Goal: Task Accomplishment & Management: Manage account settings

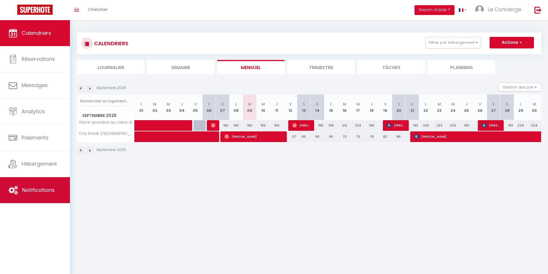
click at [26, 194] on link "Notifications" at bounding box center [35, 190] width 70 height 26
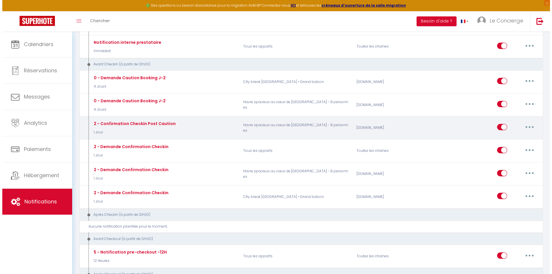
scroll to position [173, 0]
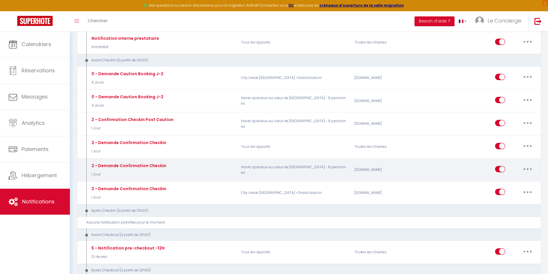
click at [523, 168] on button "button" at bounding box center [528, 168] width 16 height 9
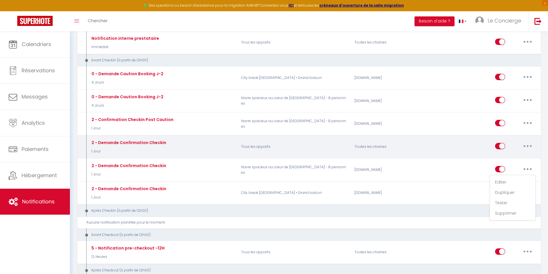
click at [523, 146] on button "button" at bounding box center [528, 145] width 16 height 9
click at [516, 158] on link "Editer" at bounding box center [512, 159] width 43 height 10
type input "2 - Demande Confirmation Checkin"
select select "1 Jour"
select select "if_booking_is_paid"
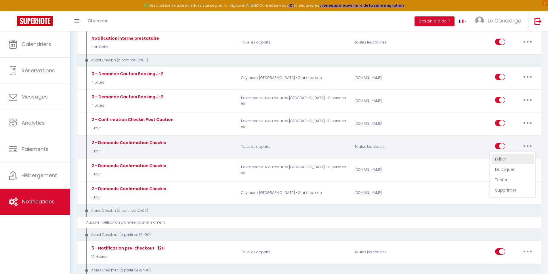
checkbox input "true"
checkbox input "false"
radio input "true"
type input "Procédure pour le checkin - [RENTAL:NAME]"
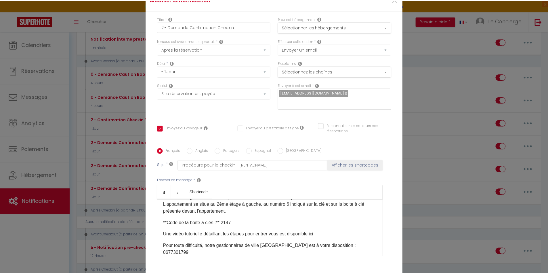
scroll to position [58, 0]
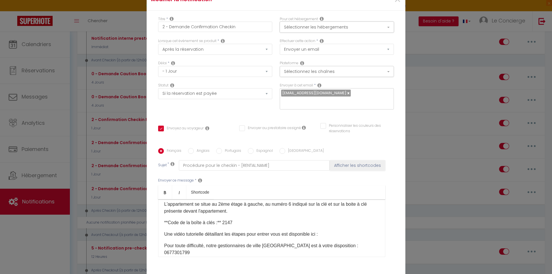
click at [343, 27] on button "Sélectionner les hébergements" at bounding box center [337, 27] width 114 height 11
click at [394, 1] on span "×" at bounding box center [397, -1] width 7 height 17
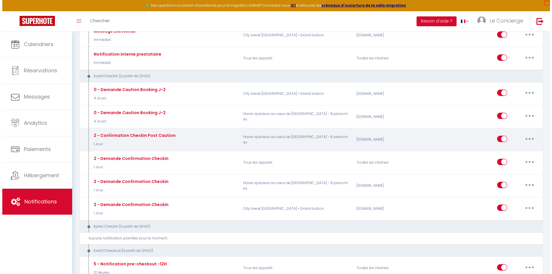
scroll to position [144, 0]
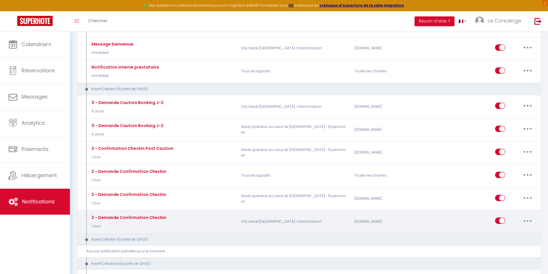
click at [532, 220] on button "button" at bounding box center [528, 220] width 16 height 9
click at [512, 235] on link "Editer" at bounding box center [512, 234] width 43 height 10
checkbox input "true"
checkbox input "false"
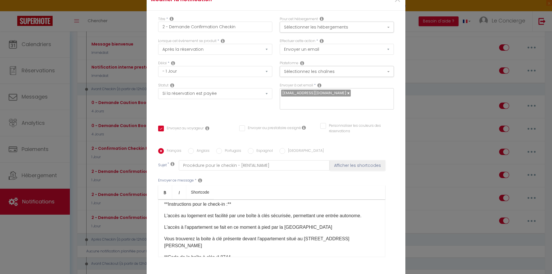
click at [304, 224] on p "L'accès à l'appartement se fait en ce moment à pied par la [GEOGRAPHIC_DATA]" at bounding box center [271, 227] width 215 height 7
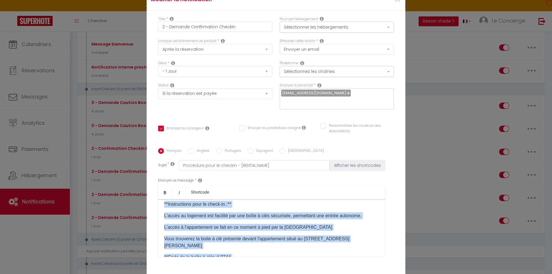
copy div "Loremip [DOLOR:SITAM_CONS], Ad elit seddoei te inci utlabo etdo ma aliquae admi…"
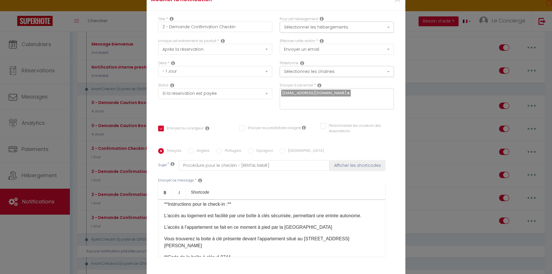
click at [436, 192] on div "Modifier la notification × Titre * 2 - Demande Confirmation Checkin Pour cet hé…" at bounding box center [276, 137] width 552 height 274
click at [396, 1] on span "×" at bounding box center [397, -1] width 7 height 17
type input "2 - Demande Confirmation Checkin"
checkbox input "true"
checkbox input "false"
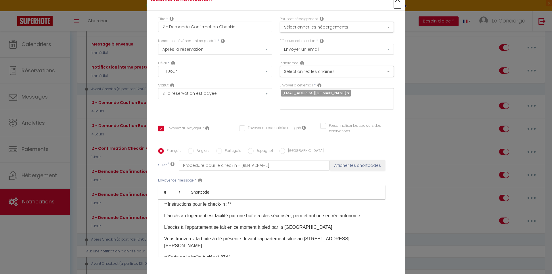
checkbox input "false"
radio input "true"
type input "Procédure pour le checkin - [RENTAL:NAME]"
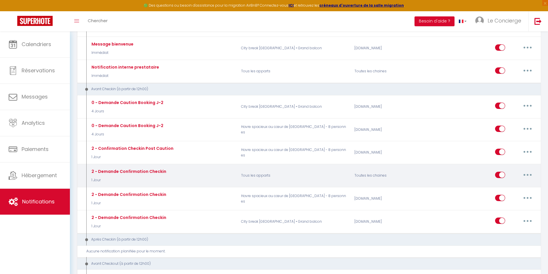
click at [530, 178] on button "button" at bounding box center [528, 174] width 16 height 9
click at [507, 190] on link "Editer" at bounding box center [512, 188] width 43 height 10
checkbox input "true"
checkbox input "false"
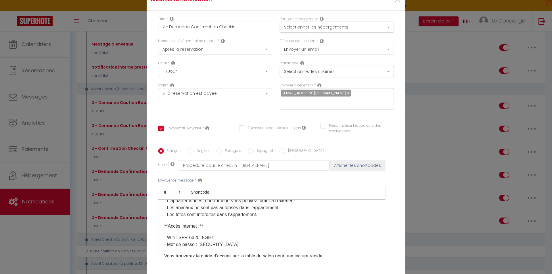
click at [430, 208] on div "Modifier la notification × Titre * 2 - Demande Confirmation Checkin Pour cet hé…" at bounding box center [276, 137] width 552 height 274
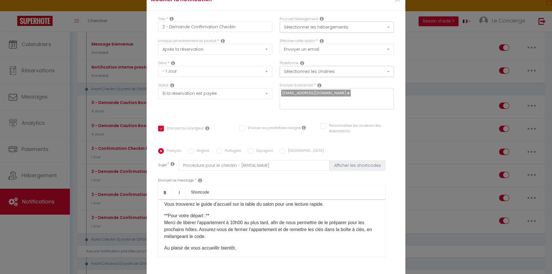
scroll to position [201, 0]
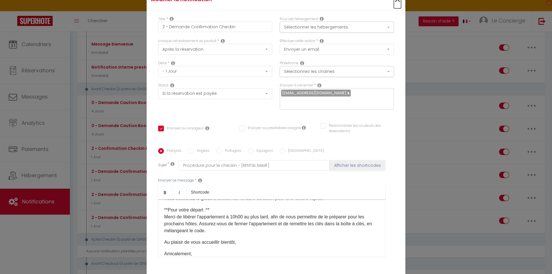
click at [395, 1] on span "×" at bounding box center [397, -1] width 7 height 17
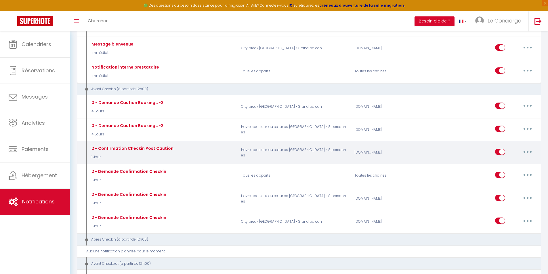
click at [530, 151] on button "button" at bounding box center [528, 151] width 16 height 9
click at [513, 167] on link "Editer" at bounding box center [512, 165] width 43 height 10
type input "2 - Confirmation Checkin Post Caution"
select select "if_deposit_is_paid"
checkbox input "true"
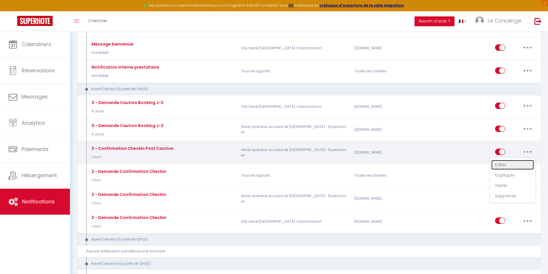
checkbox input "false"
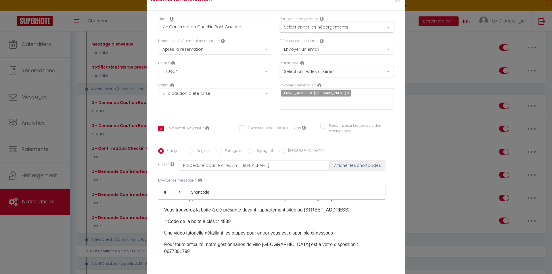
scroll to position [58, 0]
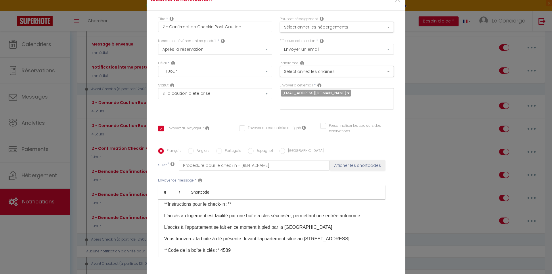
click at [233, 251] on p "**Code de la boîte à clés :* 4589" at bounding box center [271, 250] width 215 height 7
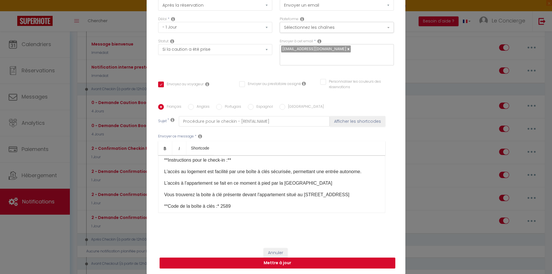
click at [275, 265] on button "Mettre à jour" at bounding box center [278, 262] width 236 height 11
checkbox input "true"
checkbox input "false"
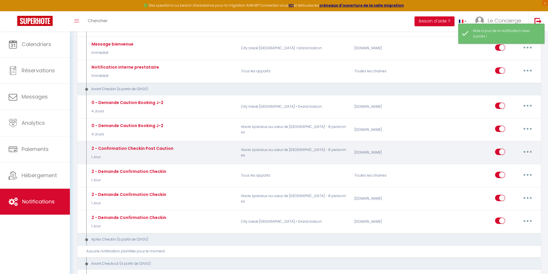
click at [528, 151] on icon "button" at bounding box center [528, 152] width 2 height 2
click at [505, 164] on link "Editer" at bounding box center [512, 165] width 43 height 10
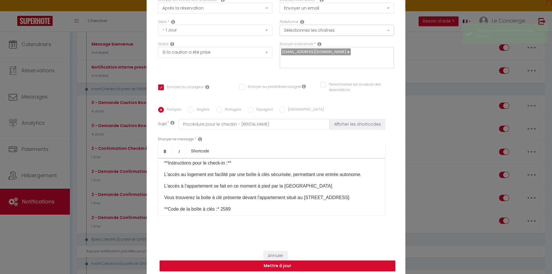
click at [297, 265] on button "Mettre à jour" at bounding box center [278, 265] width 236 height 11
checkbox input "true"
checkbox input "false"
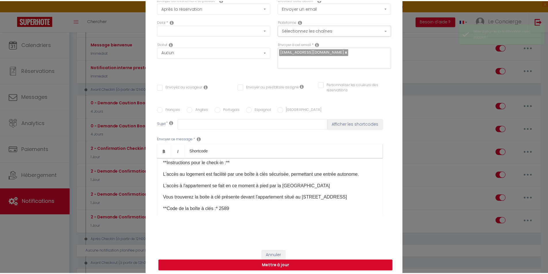
scroll to position [0, 0]
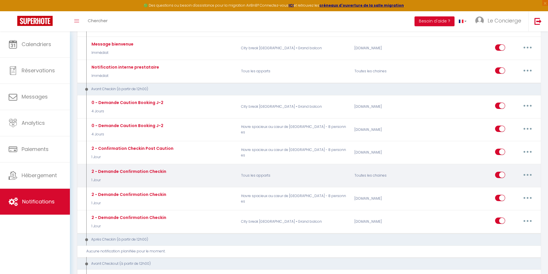
click at [533, 171] on button "button" at bounding box center [528, 174] width 16 height 9
click at [511, 216] on link "Supprimer" at bounding box center [512, 219] width 43 height 10
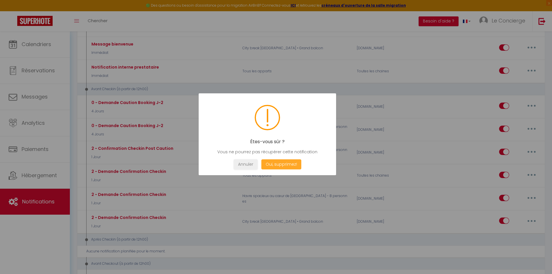
click at [291, 162] on button "Oui, supprimez!" at bounding box center [282, 164] width 40 height 10
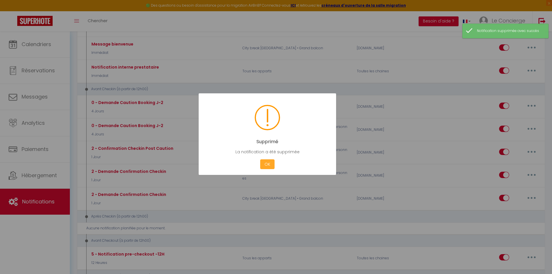
click at [265, 165] on button "OK" at bounding box center [267, 164] width 14 height 10
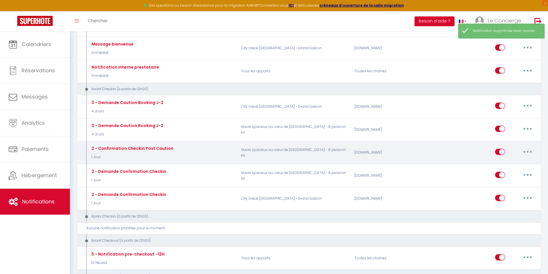
click at [530, 149] on button "button" at bounding box center [528, 151] width 16 height 9
click at [516, 174] on link "Dupliquer" at bounding box center [512, 175] width 43 height 10
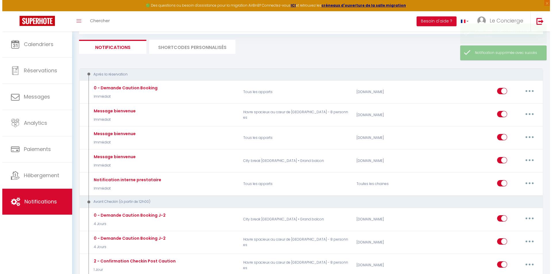
scroll to position [144, 0]
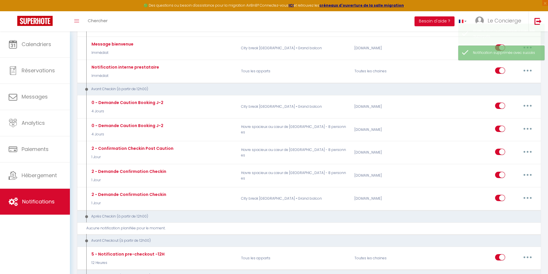
checkbox input "false"
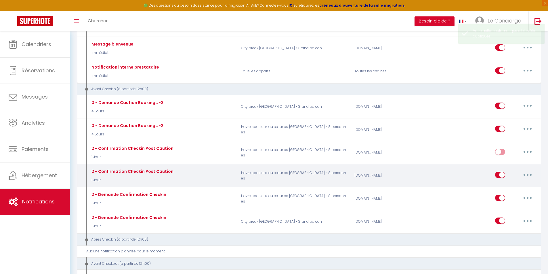
click at [529, 172] on button "button" at bounding box center [528, 174] width 16 height 9
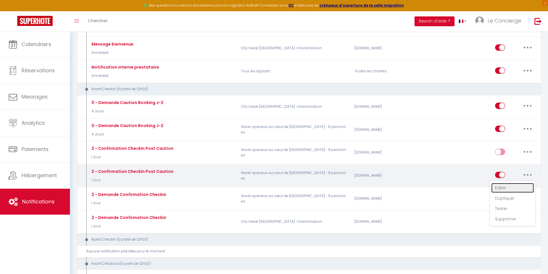
click at [509, 189] on link "Editer" at bounding box center [512, 188] width 43 height 10
type input "2 - Confirmation Checkin Post Caution"
select select "1 Jour"
select select "if_deposit_is_paid"
checkbox input "true"
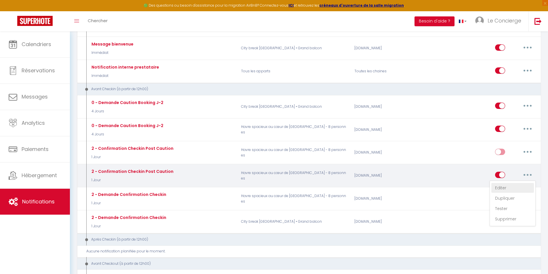
checkbox input "false"
radio input "true"
type input "Procédure pour le checkin - [RENTAL:NAME]"
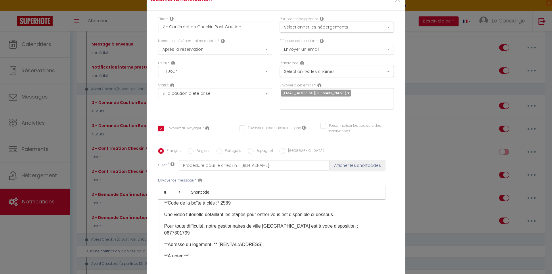
scroll to position [115, 0]
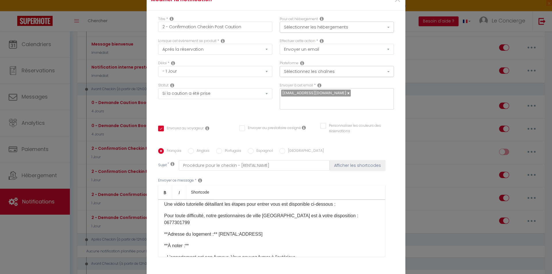
click at [446, 171] on div "Modifier la notification × Titre * 2 - Confirmation Checkin Post Caution Pour c…" at bounding box center [276, 137] width 552 height 274
click at [396, 2] on span "×" at bounding box center [397, -1] width 7 height 17
type input "2 - Confirmation Checkin Post Caution"
checkbox input "true"
checkbox input "false"
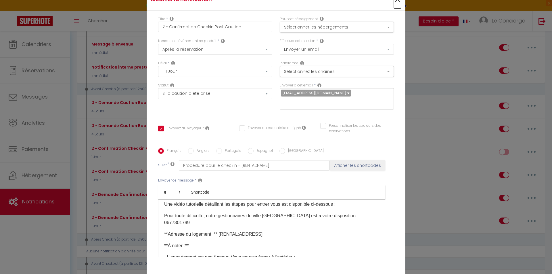
checkbox input "false"
radio input "true"
type input "Procédure pour le checkin - [RENTAL:NAME]"
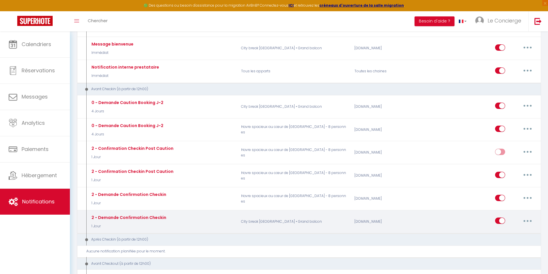
click at [537, 219] on div "Editer Dupliquer Tester Supprimer" at bounding box center [482, 221] width 113 height 17
click at [524, 221] on button "button" at bounding box center [528, 220] width 16 height 9
click at [504, 232] on link "Editer" at bounding box center [512, 234] width 43 height 10
type input "2 - Demande Confirmation Checkin"
select select "if_booking_is_paid"
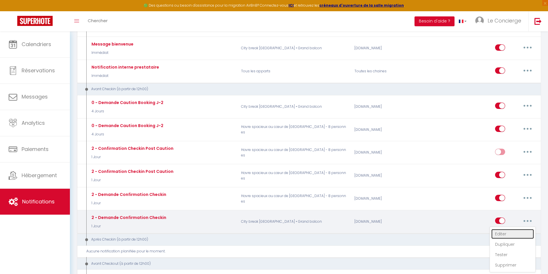
checkbox input "true"
checkbox input "false"
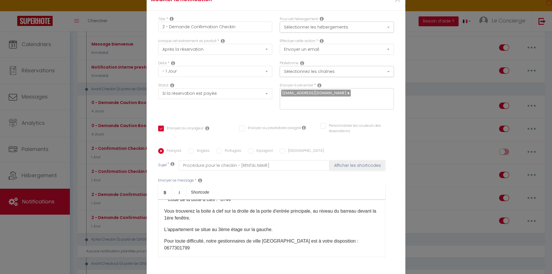
scroll to position [0, 0]
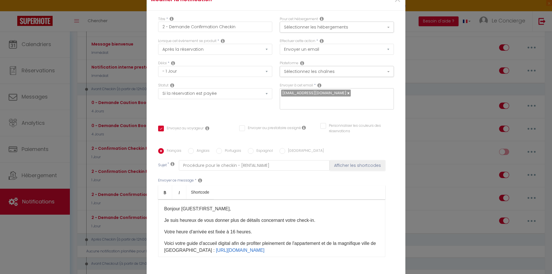
click at [273, 234] on p "Votre heure d'arrivée est fixée à 16 heures." at bounding box center [271, 231] width 215 height 7
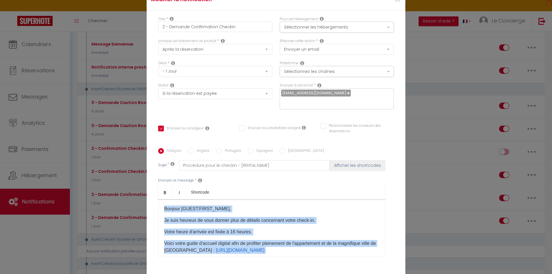
copy div "Loremip [DOLOR:SITAM_CONS], Ad elit seddoei te inci utlabo etdo ma aliquae admi…"
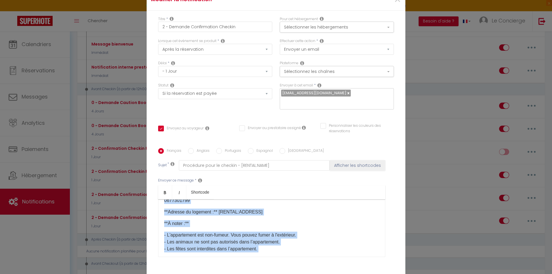
scroll to position [173, 0]
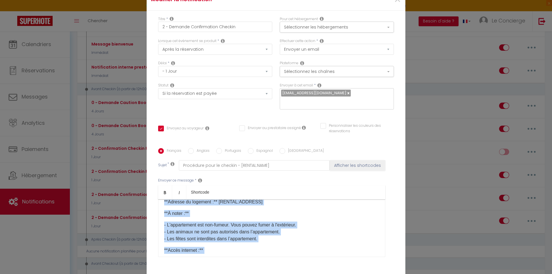
copy div "Loremip [DOLOR:SITAM_CONS], Ad elit seddoei te inci utlabo etdo ma aliquae admi…"
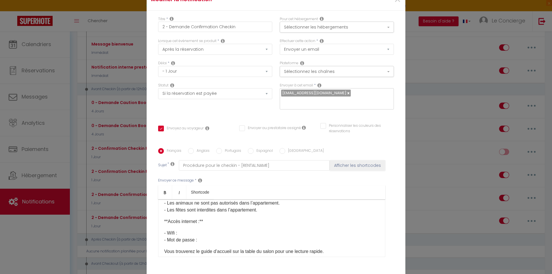
click at [451, 208] on div "Modifier la notification × Titre * 2 - Demande Confirmation Checkin Pour cet hé…" at bounding box center [276, 137] width 552 height 274
click at [396, 4] on span "×" at bounding box center [397, -1] width 7 height 17
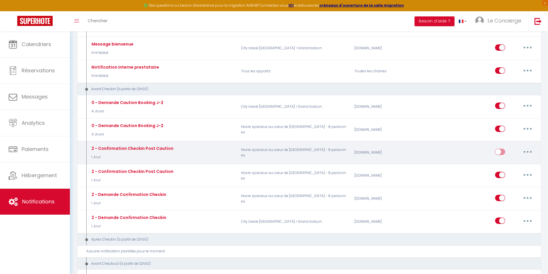
click at [527, 148] on button "button" at bounding box center [528, 151] width 16 height 9
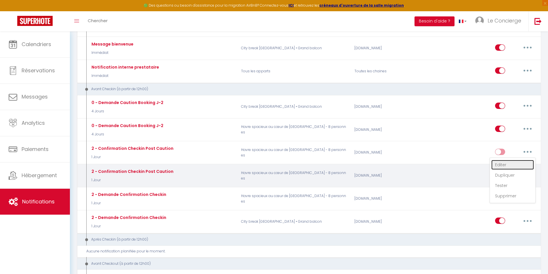
click at [505, 167] on link "Editer" at bounding box center [512, 165] width 43 height 10
type input "2 - Confirmation Checkin Post Caution"
select select "if_deposit_is_paid"
checkbox input "true"
checkbox input "false"
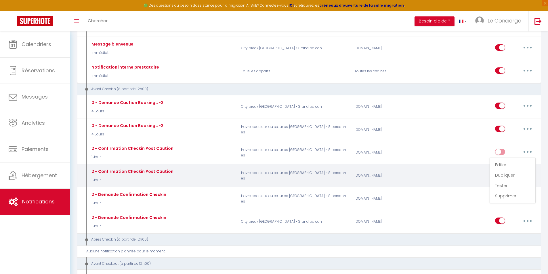
checkbox input "false"
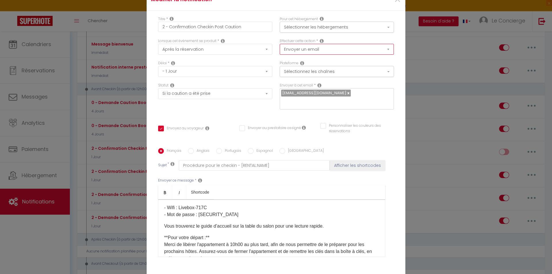
click at [333, 50] on select "Envoyer un email Envoyer un SMS Envoyer une notification push" at bounding box center [337, 49] width 114 height 11
click at [328, 24] on button "Sélectionner les hébergements" at bounding box center [337, 27] width 114 height 11
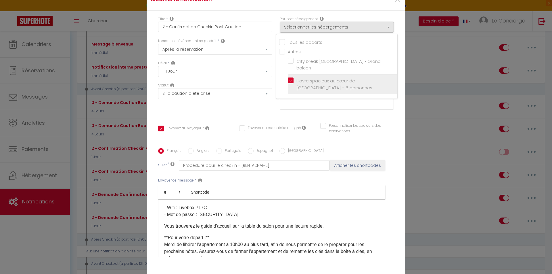
click at [300, 81] on span "Havre spacieux au cœur de [GEOGRAPHIC_DATA] - 8 personnes" at bounding box center [335, 84] width 76 height 13
click at [300, 81] on input "Havre spacieux au cœur de [GEOGRAPHIC_DATA] - 8 personnes" at bounding box center [343, 84] width 110 height 6
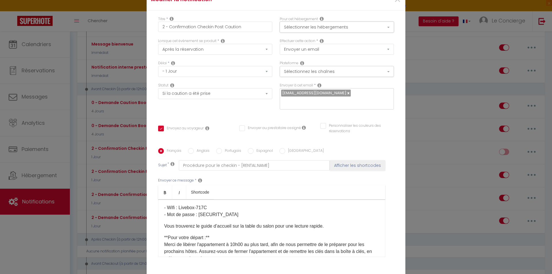
click at [304, 26] on button "Sélectionner les hébergements" at bounding box center [337, 27] width 114 height 11
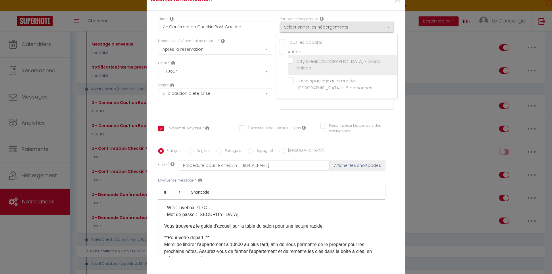
click at [288, 62] on input "City break [GEOGRAPHIC_DATA] • Grand balcon" at bounding box center [343, 65] width 110 height 6
checkbox input "true"
checkbox input "false"
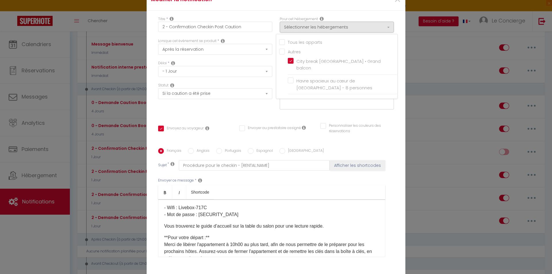
click at [264, 222] on p "Vous trouverez le guide d’accueil sur la table du salon pour une lecture rapide." at bounding box center [271, 225] width 215 height 7
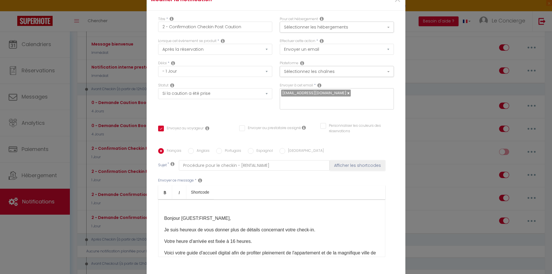
scroll to position [0, 0]
click at [310, 28] on button "Sélectionner les hébergements" at bounding box center [337, 27] width 114 height 11
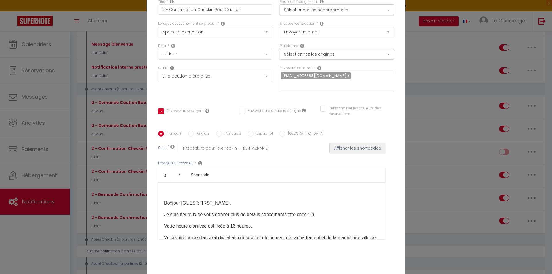
scroll to position [44, 0]
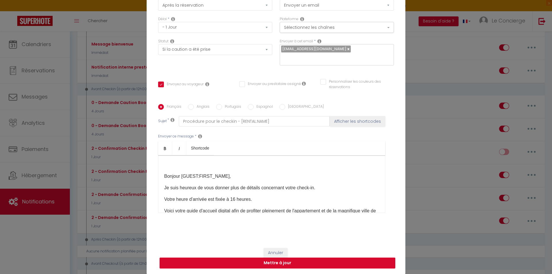
click at [319, 258] on div "Annuler Mettre à jour" at bounding box center [276, 258] width 259 height 32
click at [319, 261] on button "Mettre à jour" at bounding box center [278, 262] width 236 height 11
checkbox input "true"
checkbox input "false"
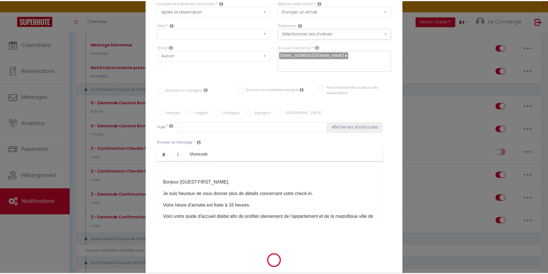
scroll to position [0, 0]
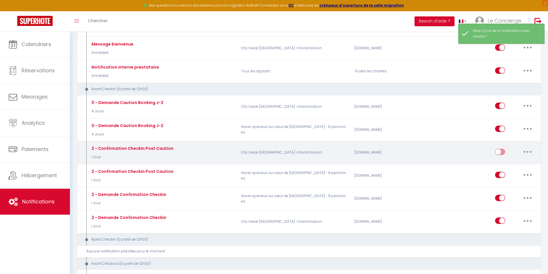
click at [498, 154] on input "checkbox" at bounding box center [500, 152] width 10 height 9
checkbox input "true"
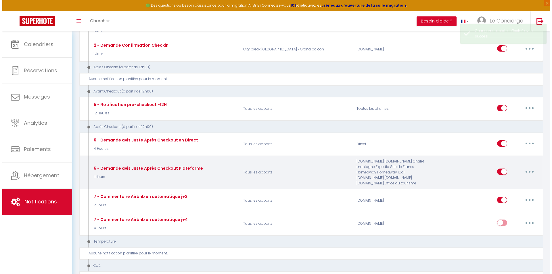
scroll to position [316, 0]
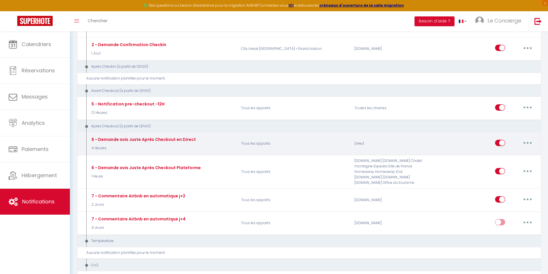
click at [526, 140] on button "button" at bounding box center [528, 142] width 16 height 9
click at [509, 153] on link "Editer" at bounding box center [512, 156] width 43 height 10
type input "6 - Demande avis Juste Après Checkout en Direct"
select select "5"
select select "4 Heures"
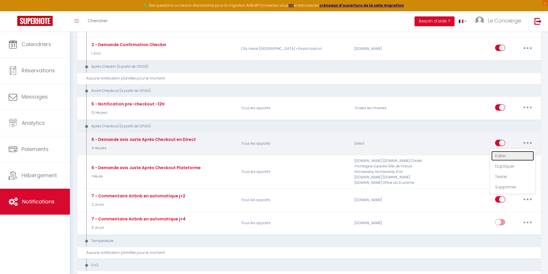
select select "if_booking_is_paid"
checkbox input "true"
checkbox input "false"
radio input "true"
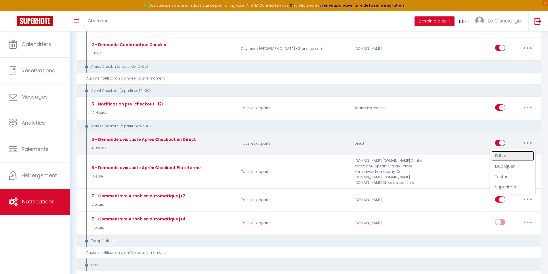
type input "[GUEST:FIRST_NAME], voici un cadeau pour vous avant de quitter [RENTAL:CITY]"
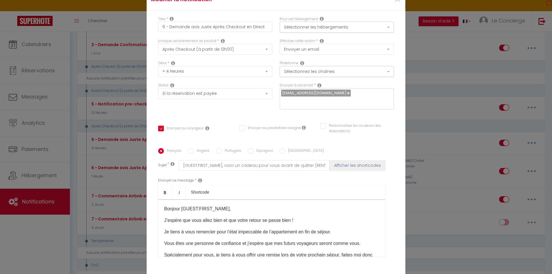
click at [242, 228] on p "Je tiens à vous remercier pour l’état impeccable de l’appartement en fin de séj…" at bounding box center [271, 231] width 215 height 7
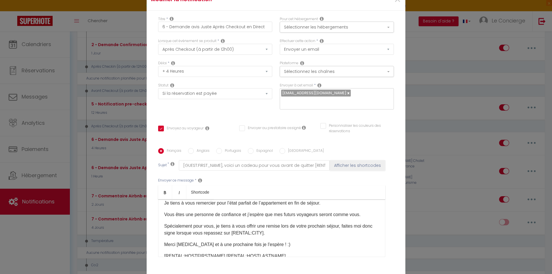
scroll to position [55, 0]
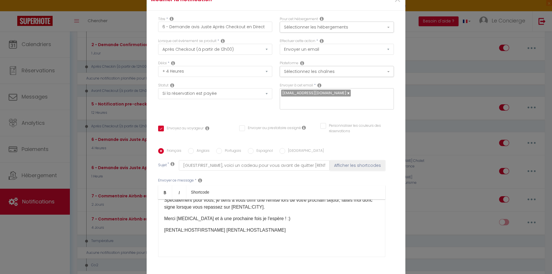
checkbox input "true"
checkbox input "false"
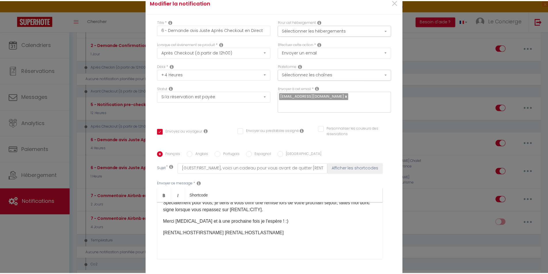
scroll to position [41, 0]
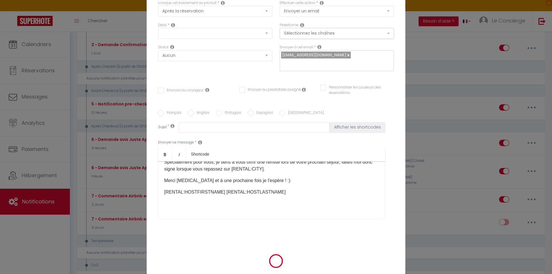
checkbox input "true"
